Goal: Transaction & Acquisition: Book appointment/travel/reservation

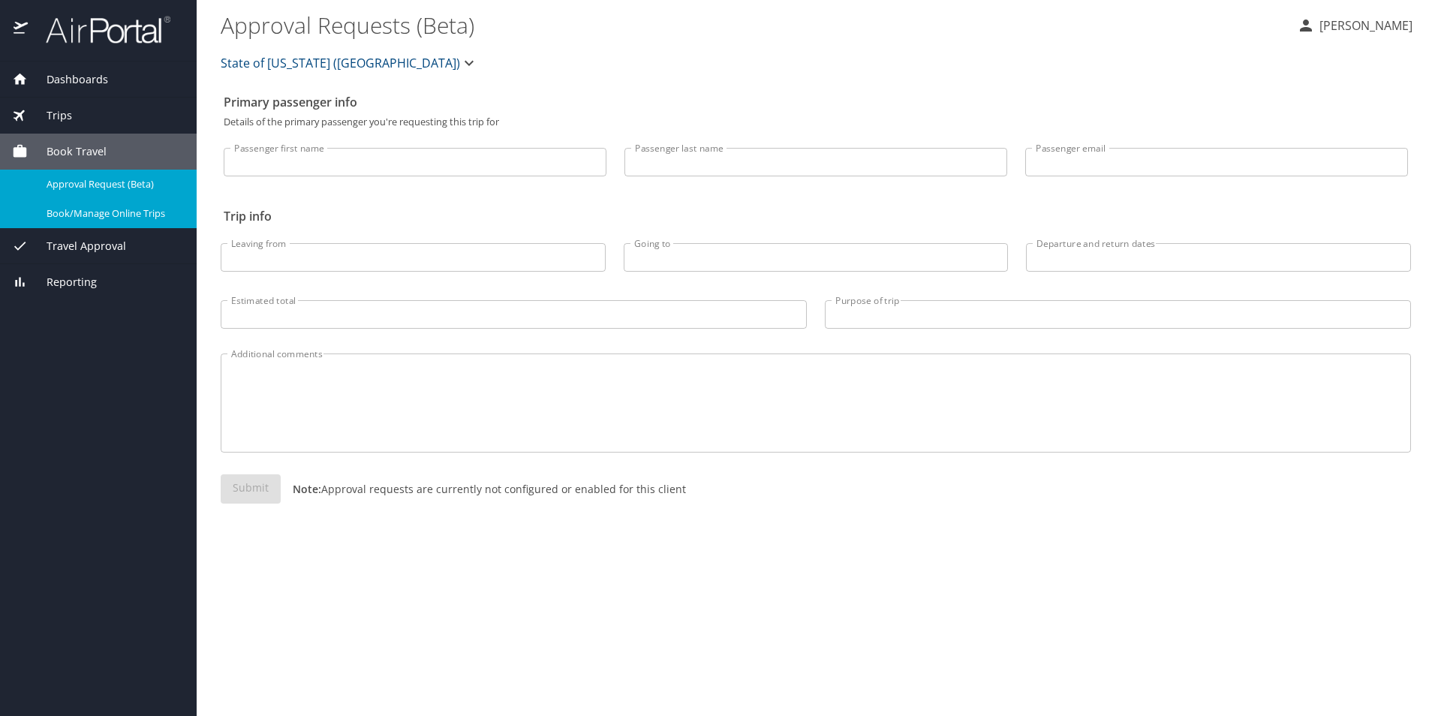
click at [113, 218] on span "Book/Manage Online Trips" at bounding box center [113, 213] width 132 height 14
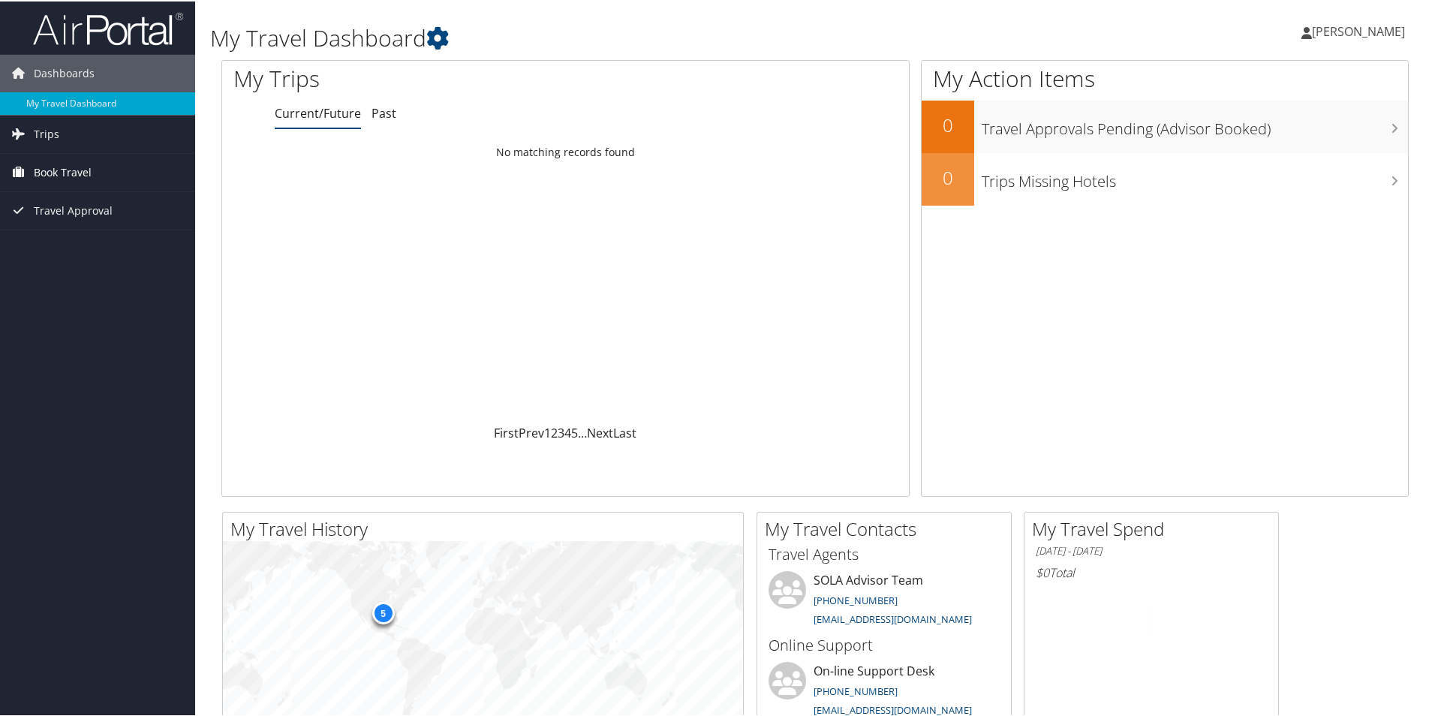
click at [61, 164] on span "Book Travel" at bounding box center [63, 171] width 58 height 38
click at [98, 218] on link "Book/Manage Online Trips" at bounding box center [97, 223] width 195 height 23
